Goal: Check status

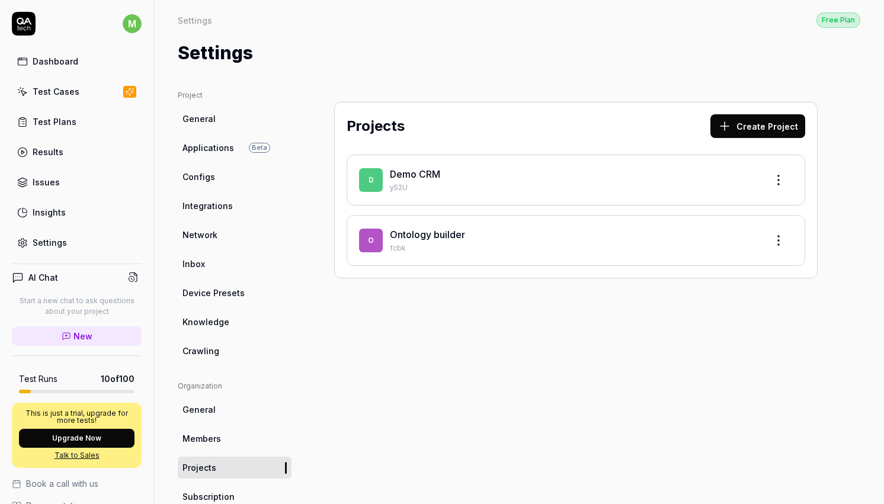
click at [432, 237] on link "Ontology builder" at bounding box center [427, 235] width 75 height 12
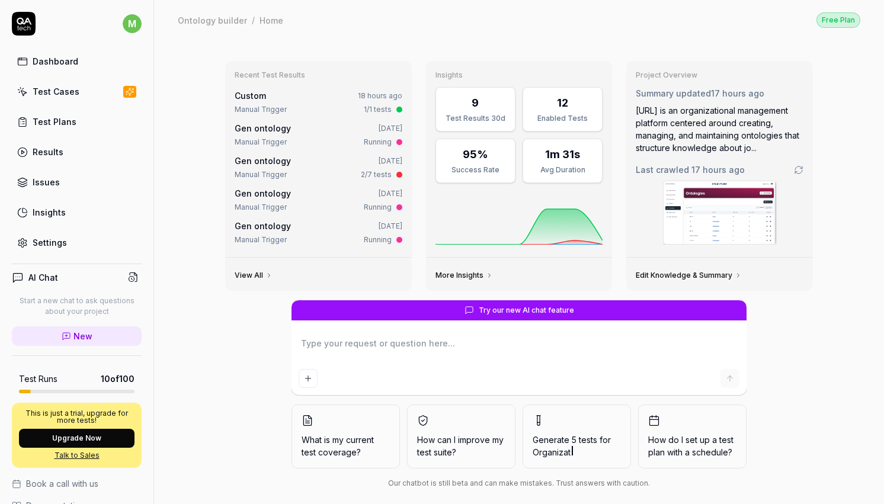
scroll to position [23, 0]
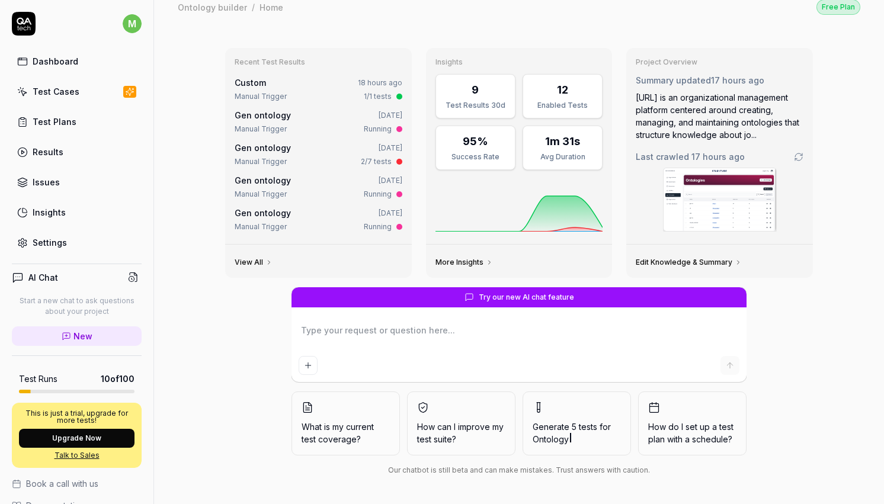
click at [709, 228] on img at bounding box center [720, 199] width 113 height 63
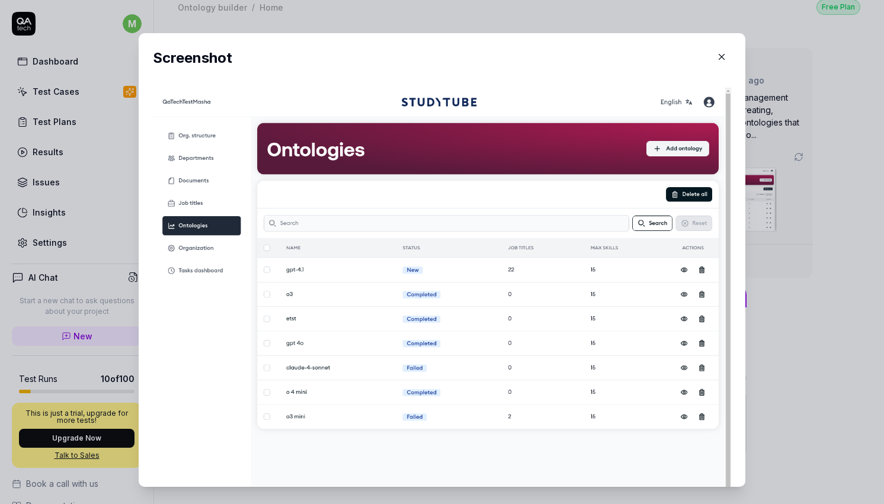
click at [720, 50] on button "button" at bounding box center [721, 56] width 19 height 19
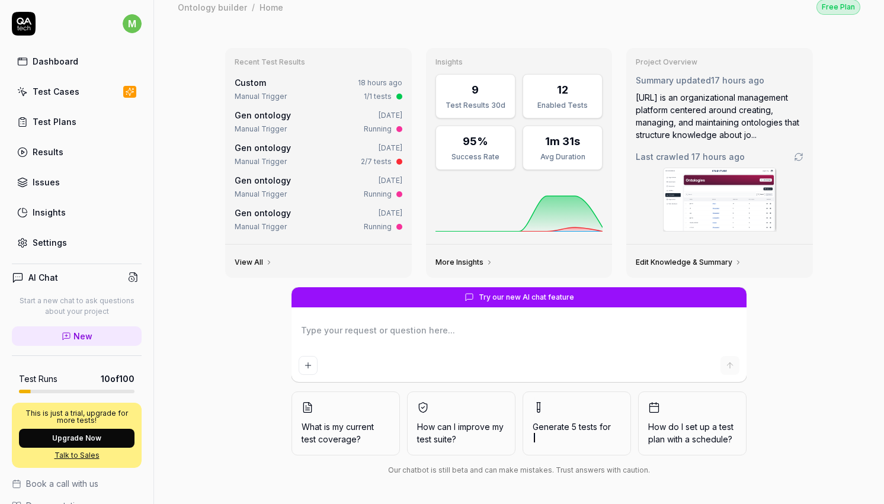
click at [406, 319] on div at bounding box center [518, 349] width 455 height 68
type textarea "*"
click at [316, 91] on div "Manual Trigger 1/1 tests" at bounding box center [319, 96] width 168 height 11
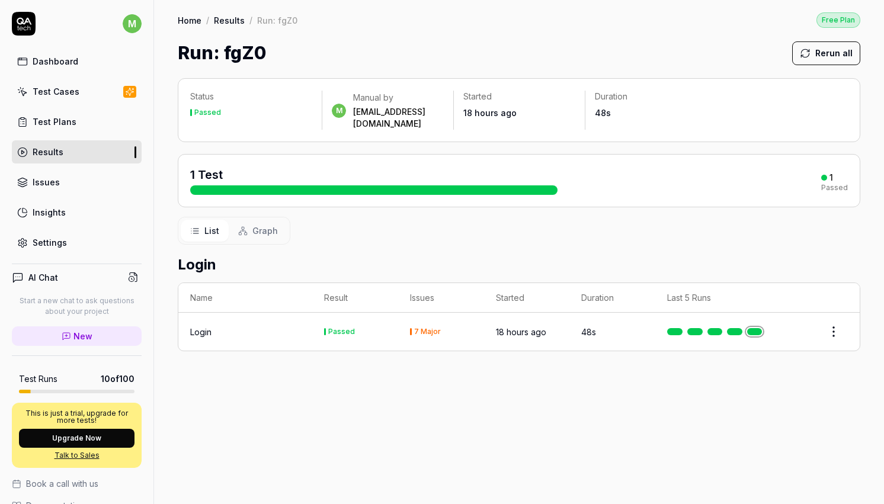
click at [206, 326] on div "Login" at bounding box center [200, 332] width 21 height 12
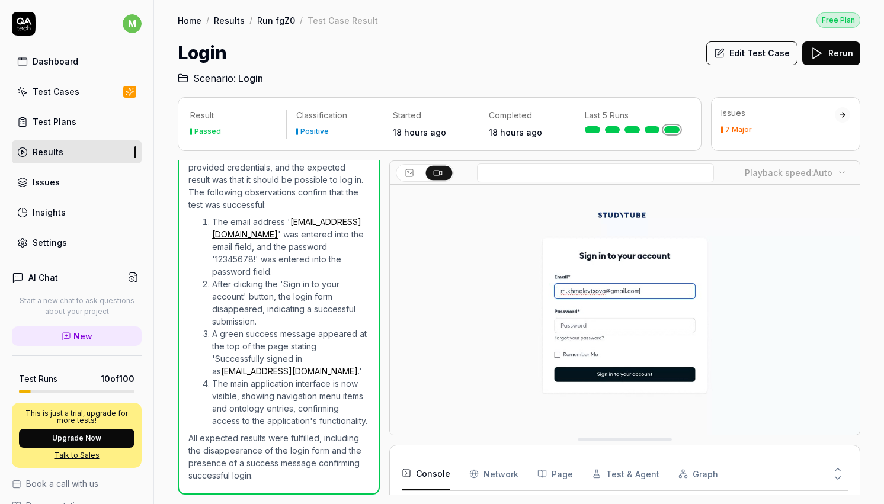
scroll to position [43, 0]
